Goal: Information Seeking & Learning: Learn about a topic

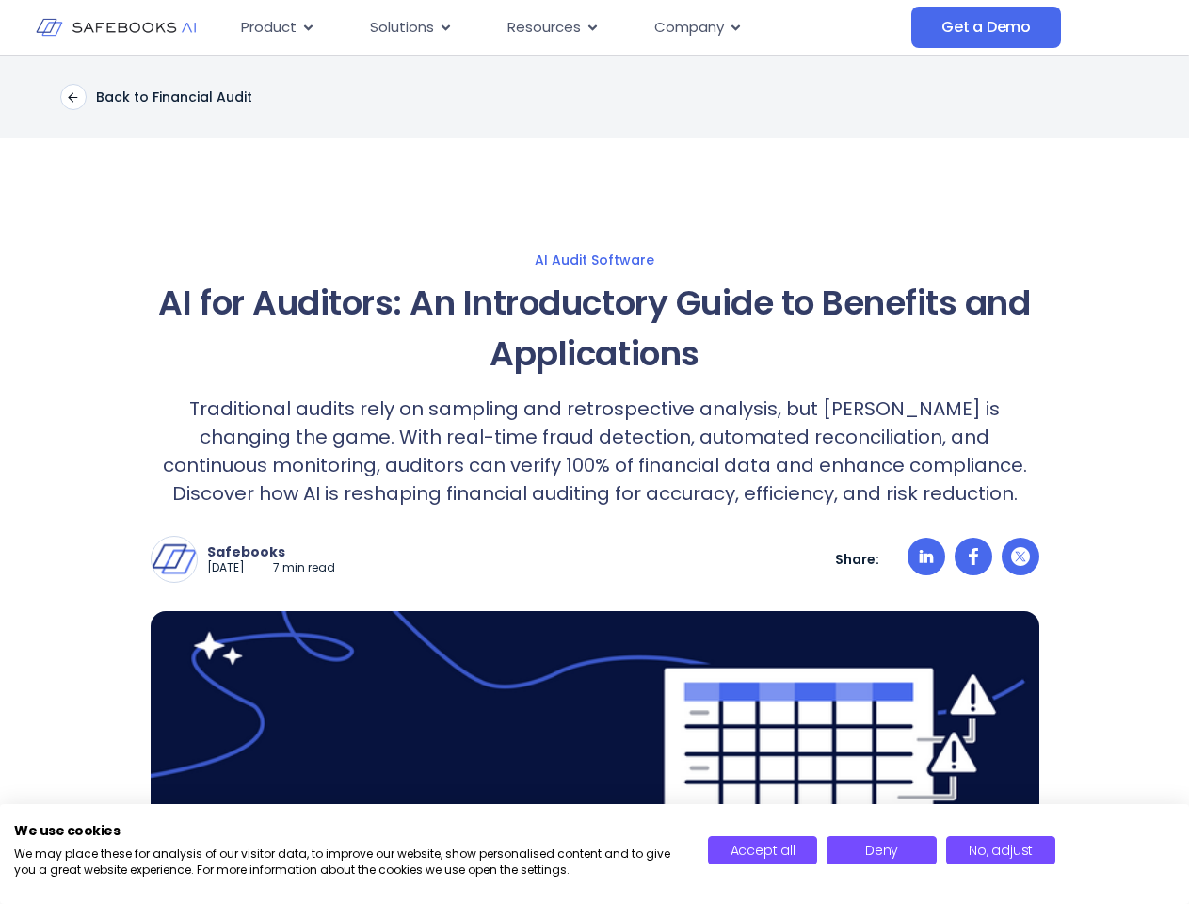
click at [307, 27] on icon "Menu" at bounding box center [308, 27] width 8 height 6
click at [444, 27] on icon "Menu" at bounding box center [445, 27] width 8 height 6
click at [590, 27] on icon "Menu" at bounding box center [592, 27] width 8 height 6
click at [734, 27] on icon "Menu" at bounding box center [735, 27] width 8 height 6
click at [594, 479] on p "Traditional audits rely on sampling and retrospective analysis, but [PERSON_NAM…" at bounding box center [595, 450] width 889 height 113
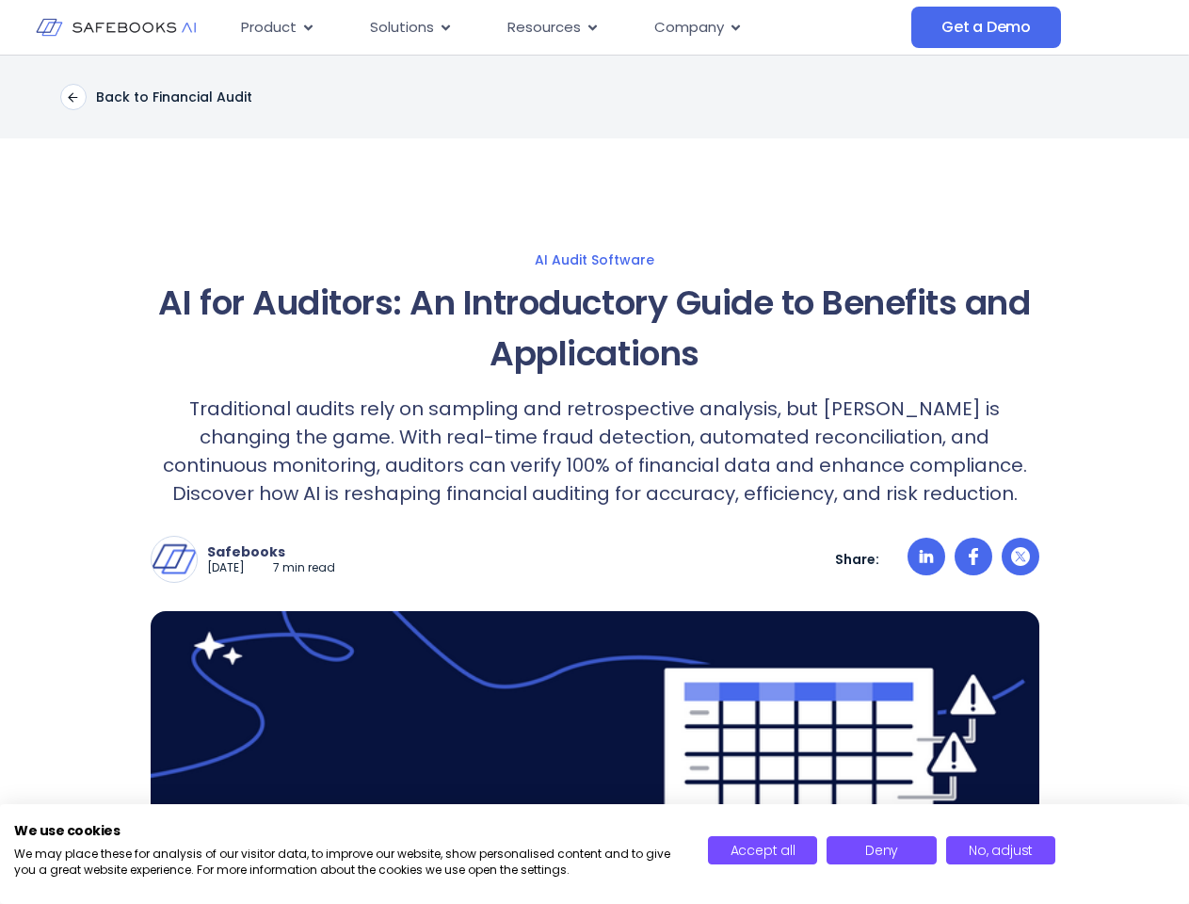
click at [174, 559] on img at bounding box center [174, 559] width 45 height 45
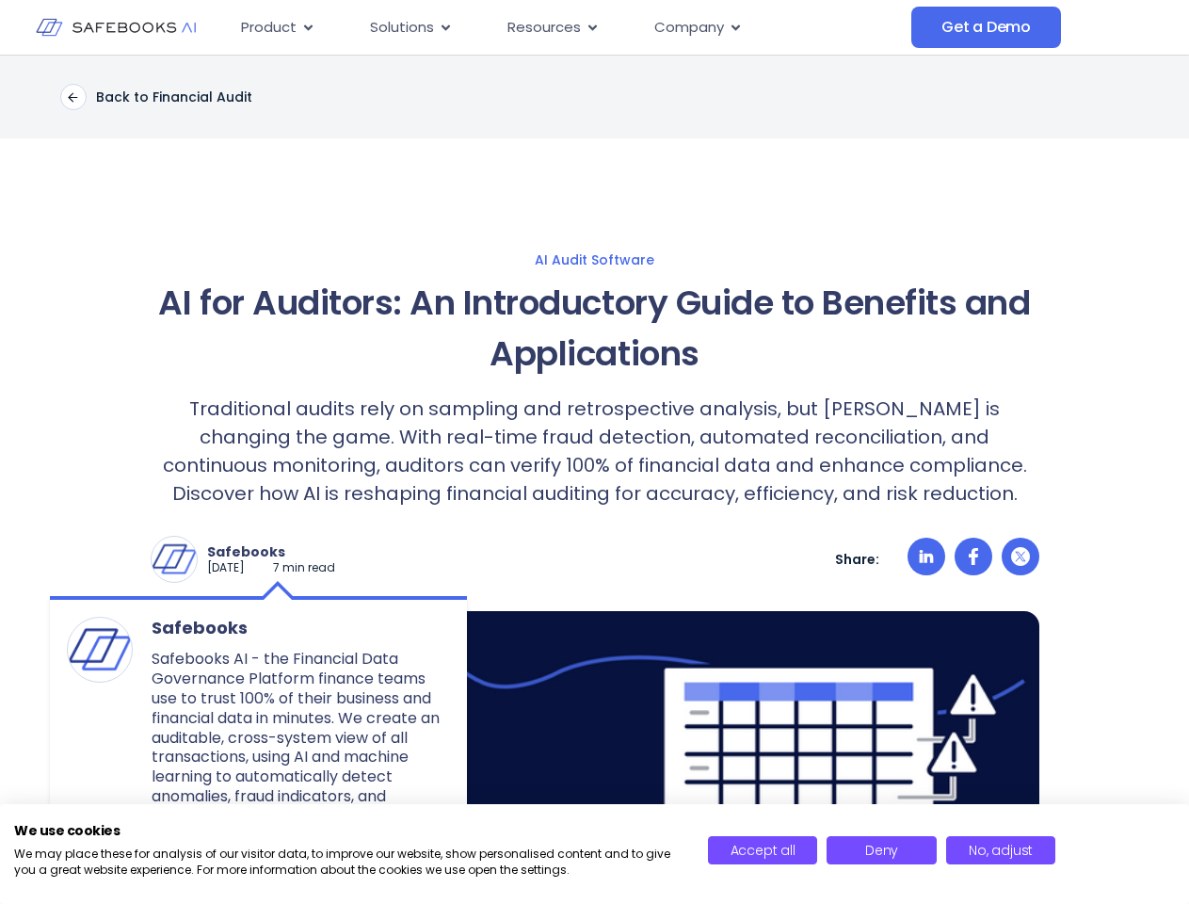
click at [286, 552] on p "Safebooks" at bounding box center [271, 551] width 128 height 17
click at [926, 559] on icon at bounding box center [926, 556] width 14 height 13
click at [973, 559] on icon at bounding box center [973, 556] width 9 height 17
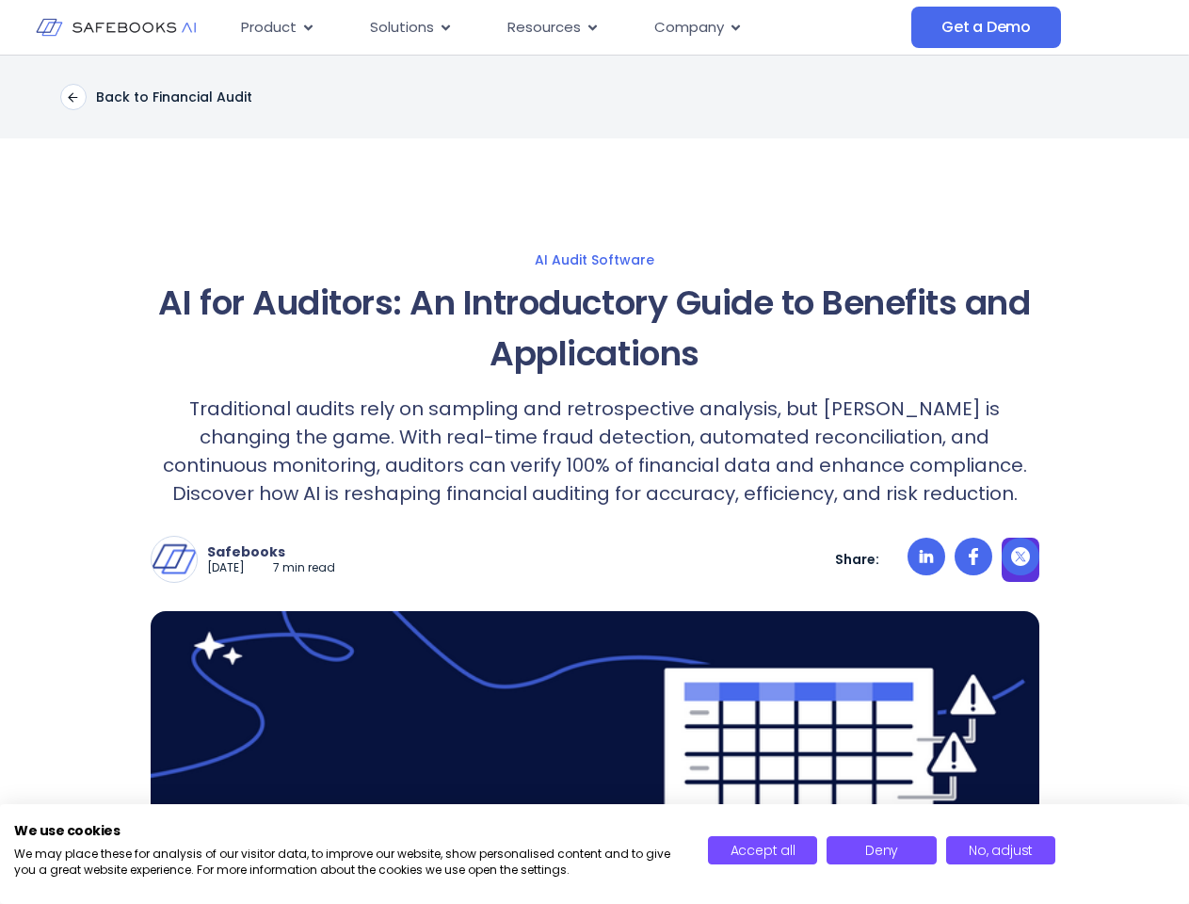
click at [1020, 559] on icon at bounding box center [1020, 556] width 19 height 19
